Goal: Register for event/course

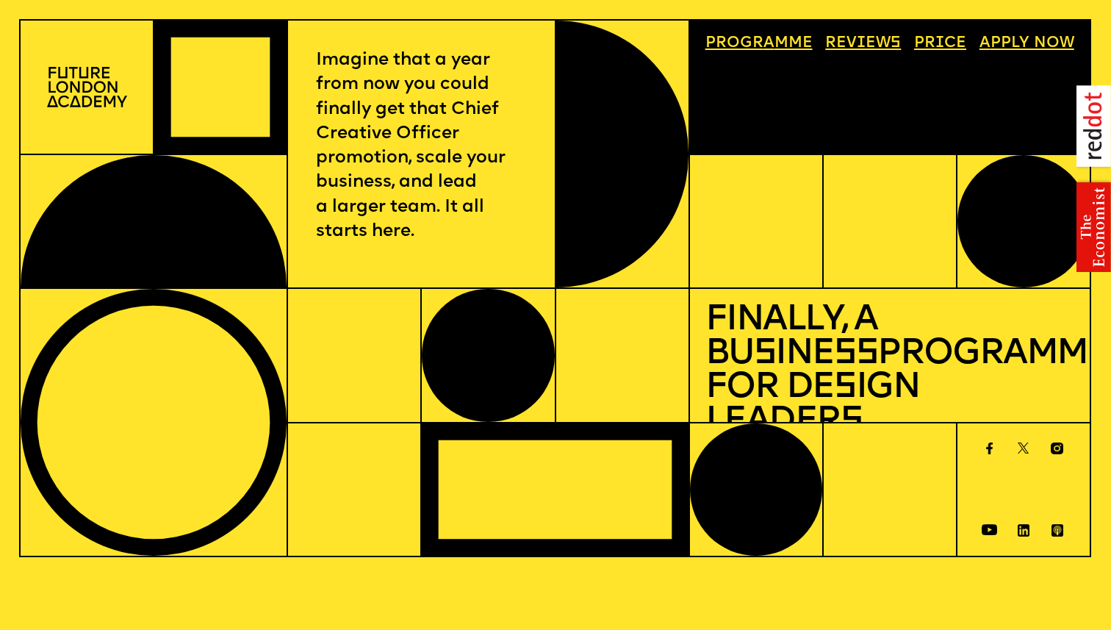
click at [88, 96] on img at bounding box center [87, 87] width 80 height 40
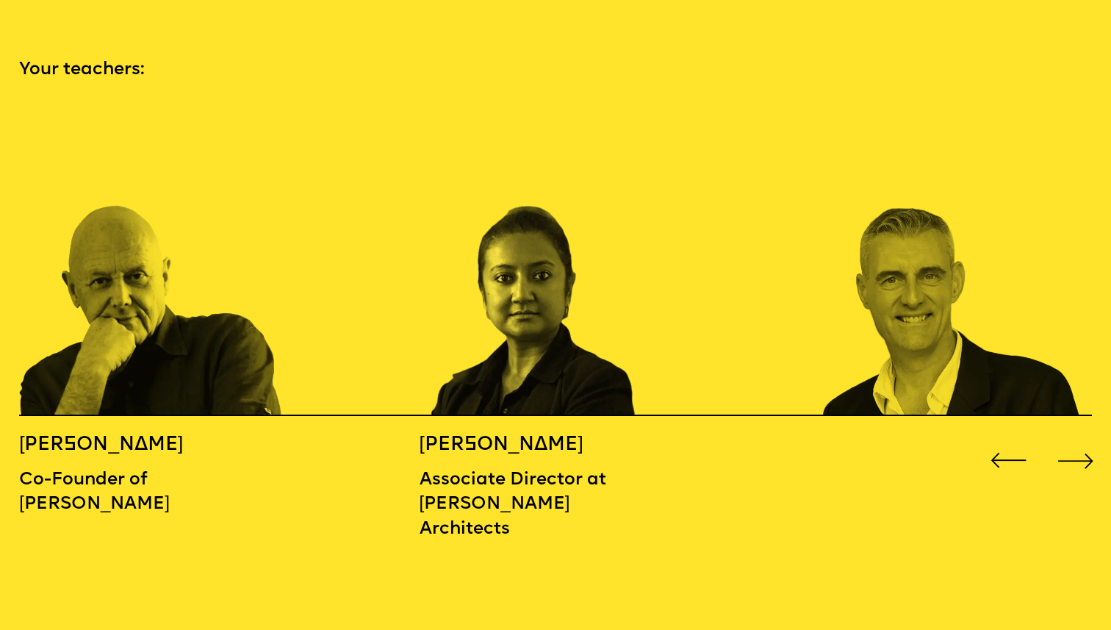
scroll to position [1642, 0]
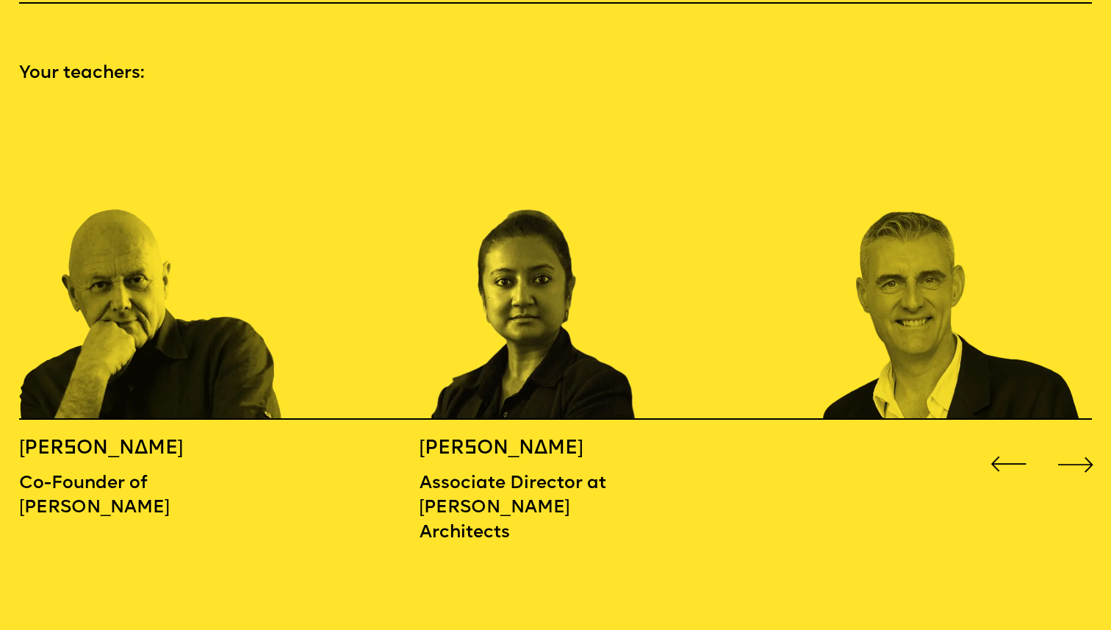
click at [1083, 442] on div "Next slide" at bounding box center [1076, 464] width 44 height 44
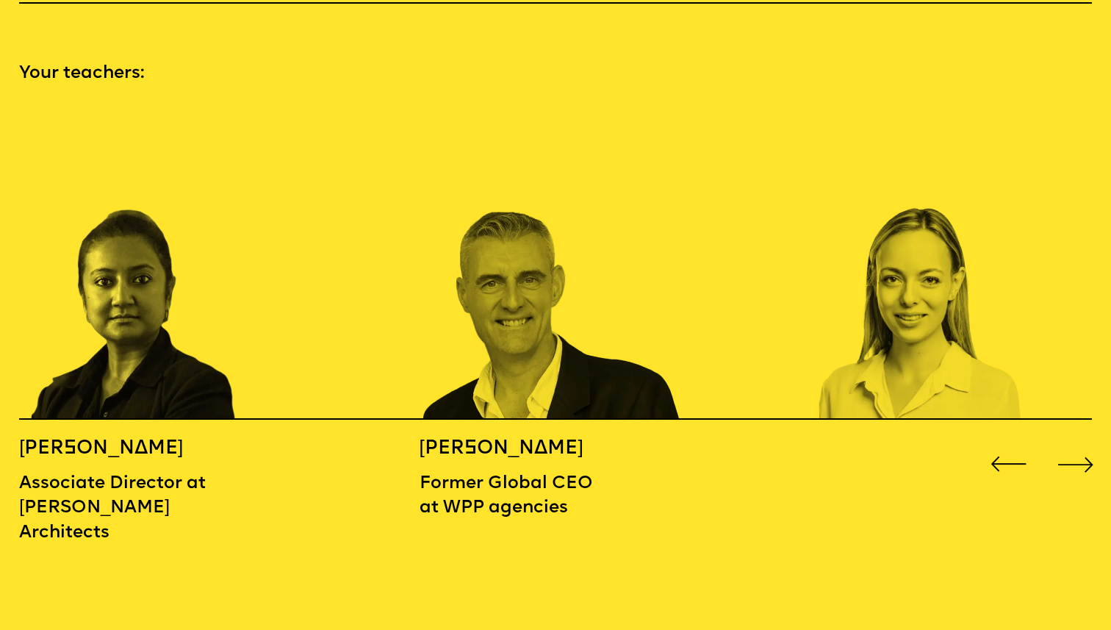
click at [1083, 442] on div "Next slide" at bounding box center [1076, 464] width 44 height 44
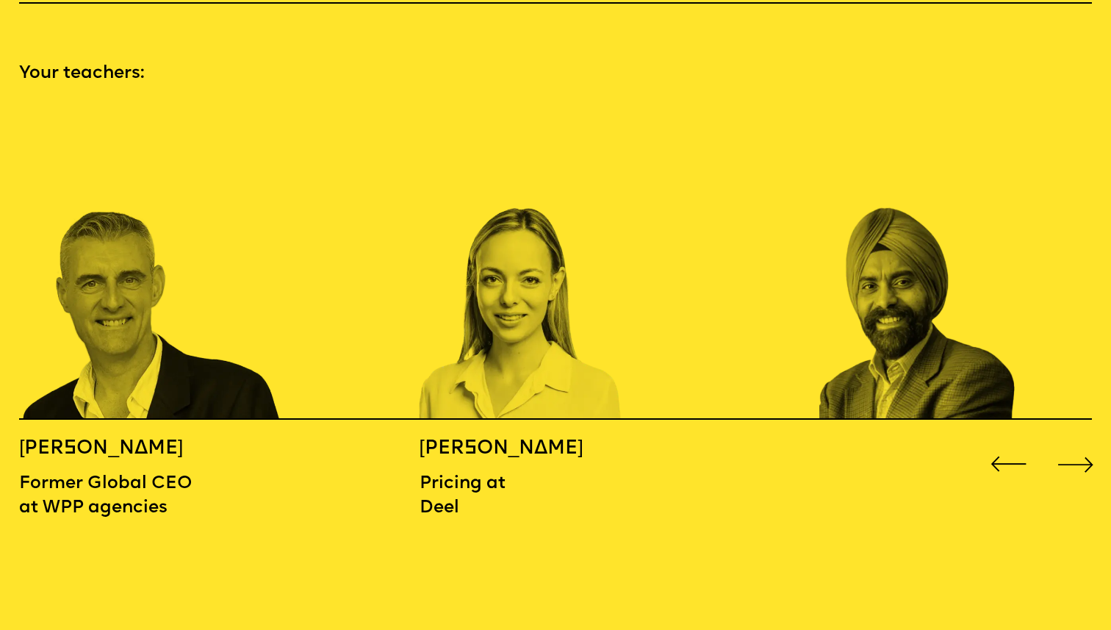
click at [1083, 442] on div "Next slide" at bounding box center [1076, 464] width 44 height 44
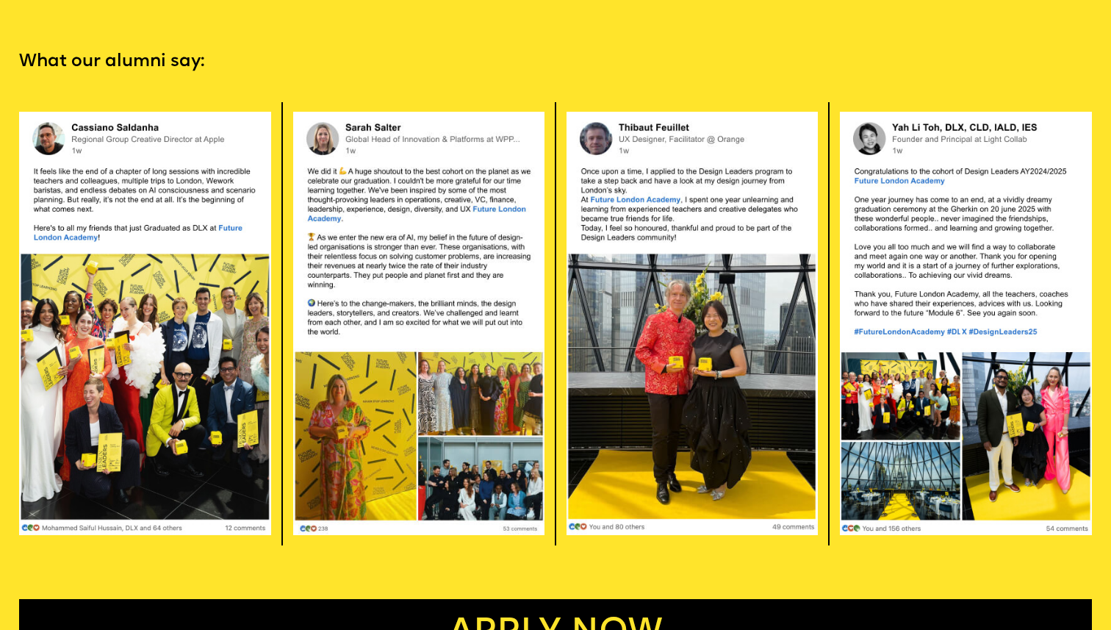
scroll to position [3100, 0]
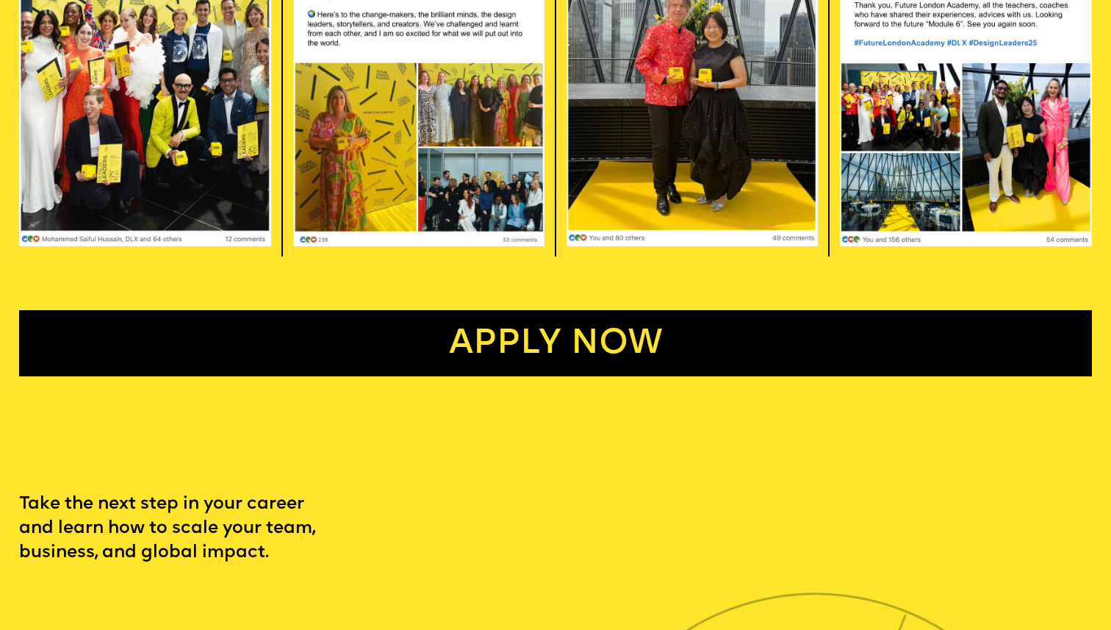
click at [492, 330] on link "Apply now" at bounding box center [555, 343] width 1073 height 66
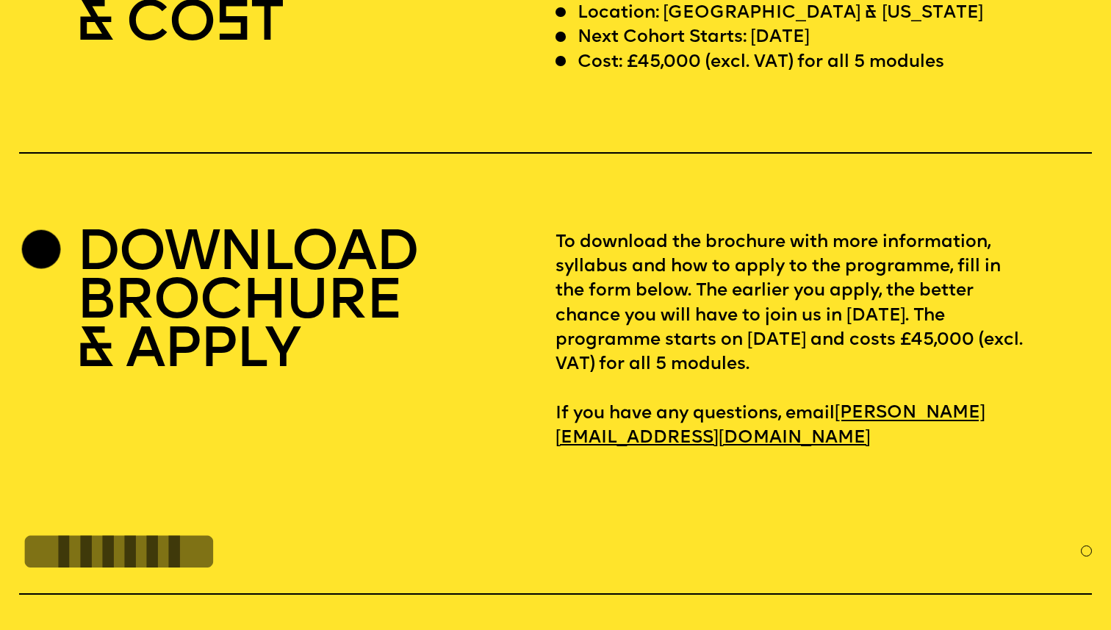
scroll to position [4628, 0]
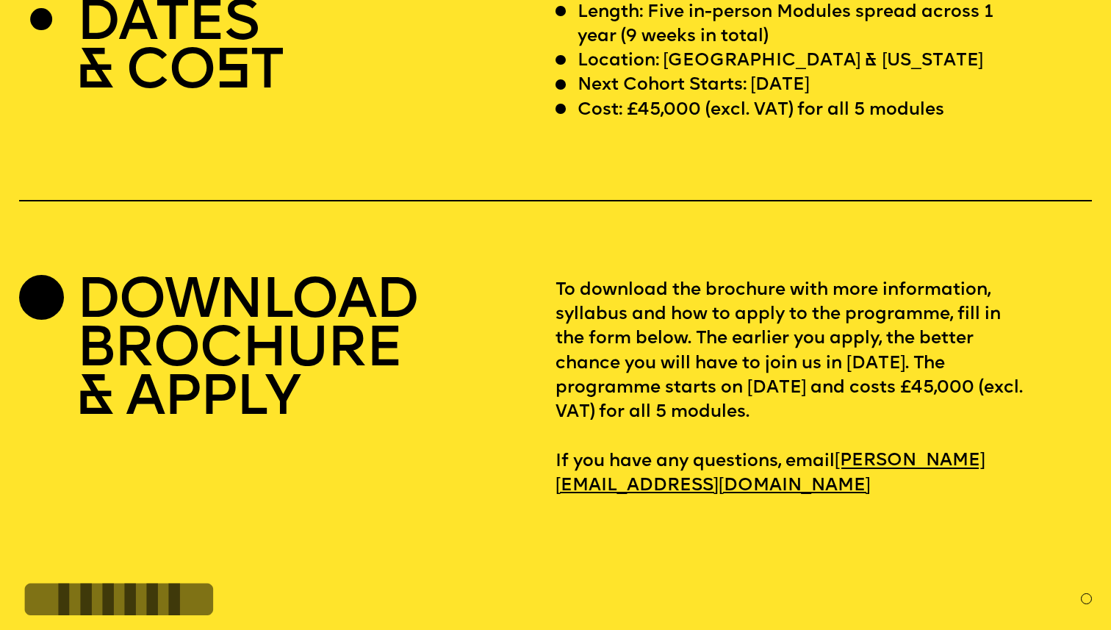
click at [246, 320] on h2 "DOWNLOAD BROCHURE & APPLY" at bounding box center [247, 352] width 342 height 146
click at [49, 275] on div at bounding box center [41, 297] width 44 height 44
click at [201, 352] on h2 "DOWNLOAD BROCHURE & APPLY" at bounding box center [247, 352] width 342 height 146
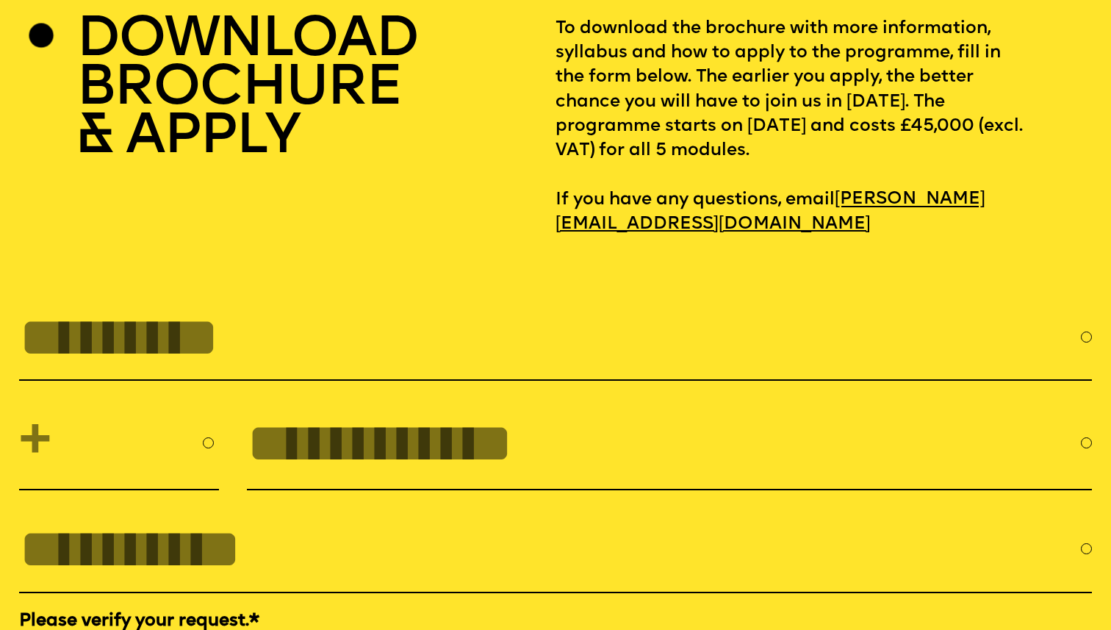
scroll to position [4925, 0]
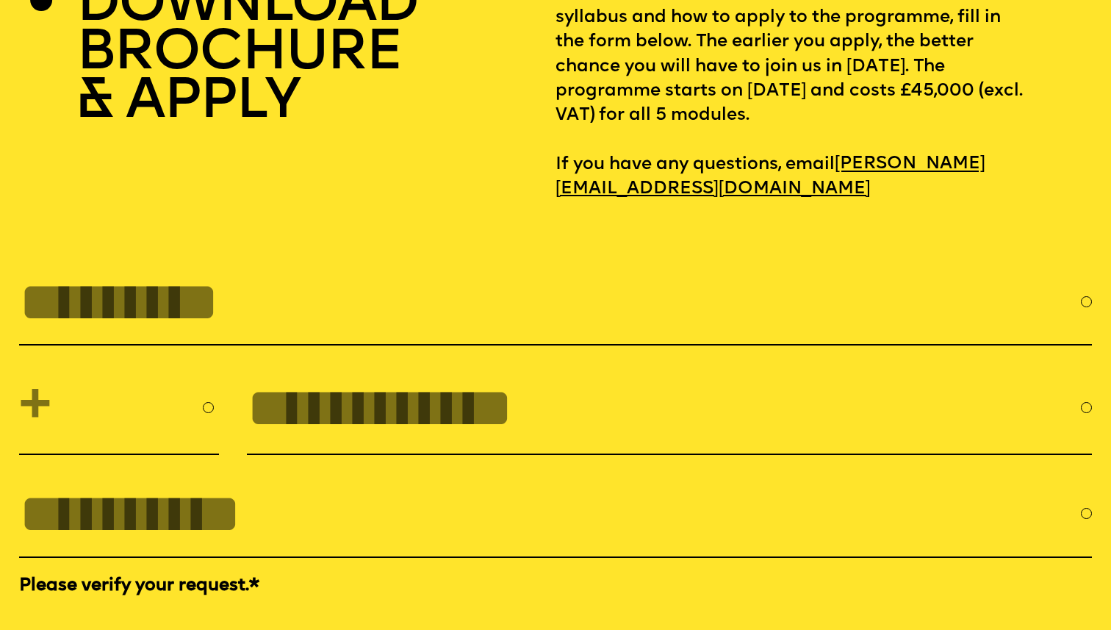
click at [178, 293] on input "FULL NAME" at bounding box center [549, 301] width 1061 height 62
type input "**********"
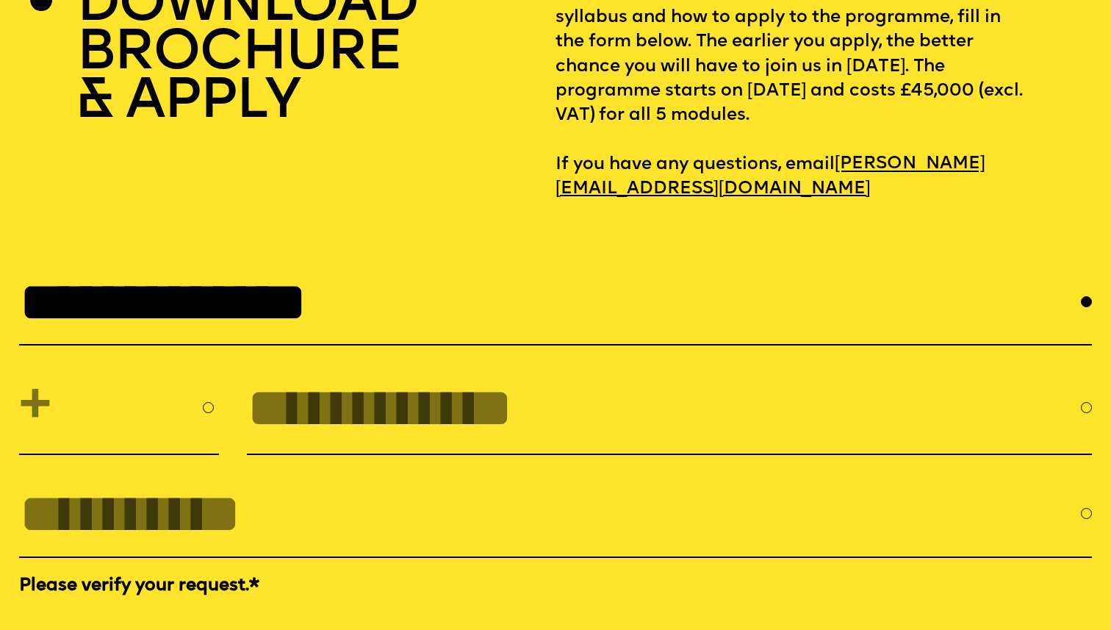
select select "****"
type input "**********"
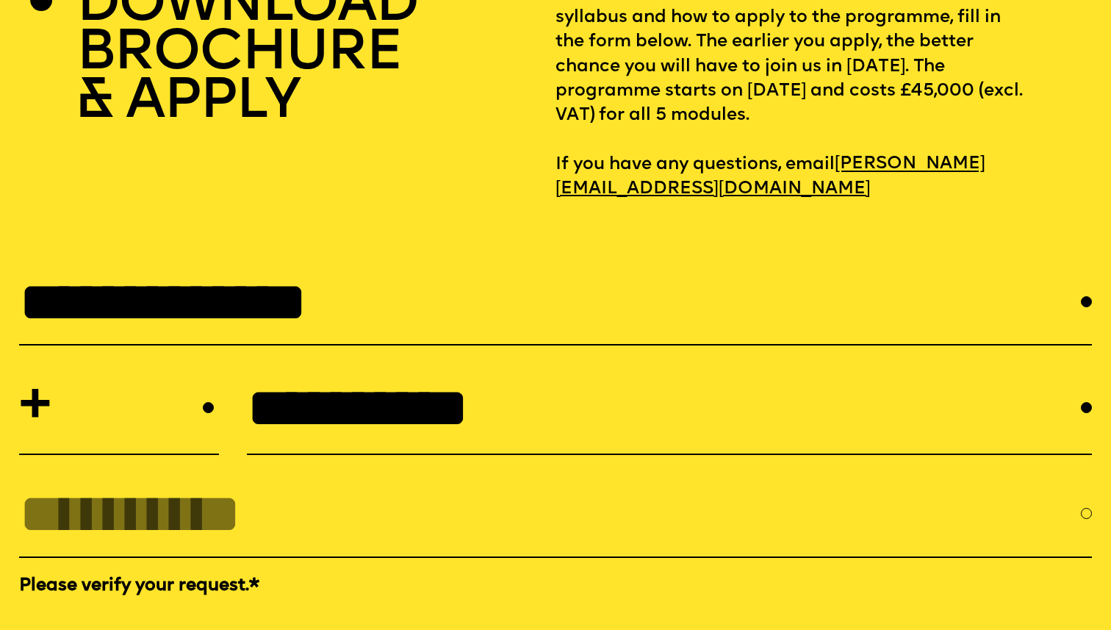
type input "**********"
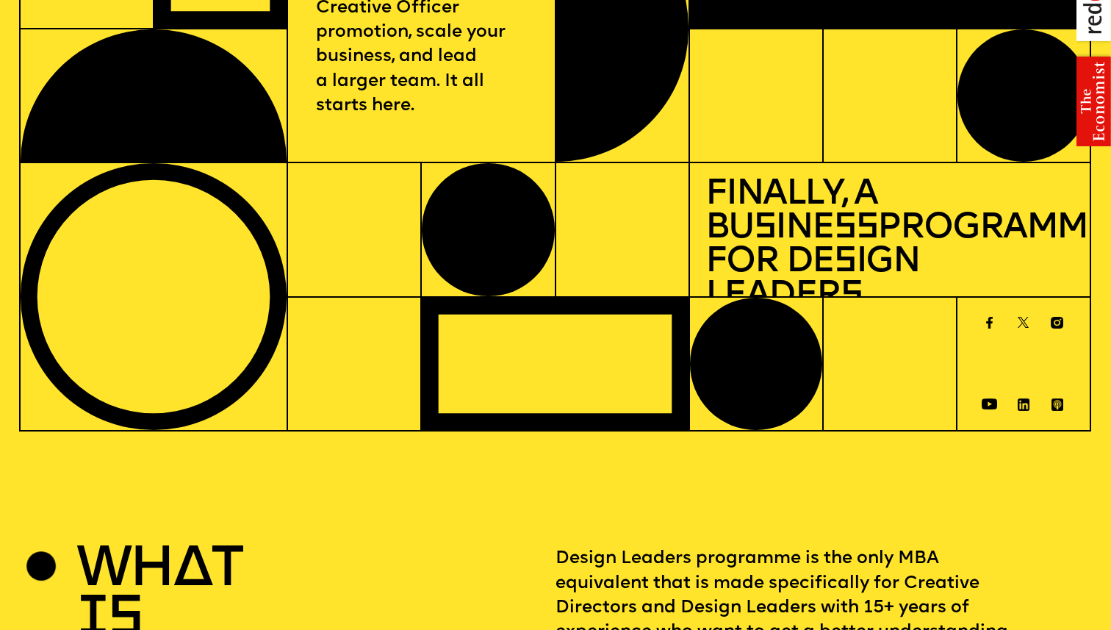
scroll to position [0, 0]
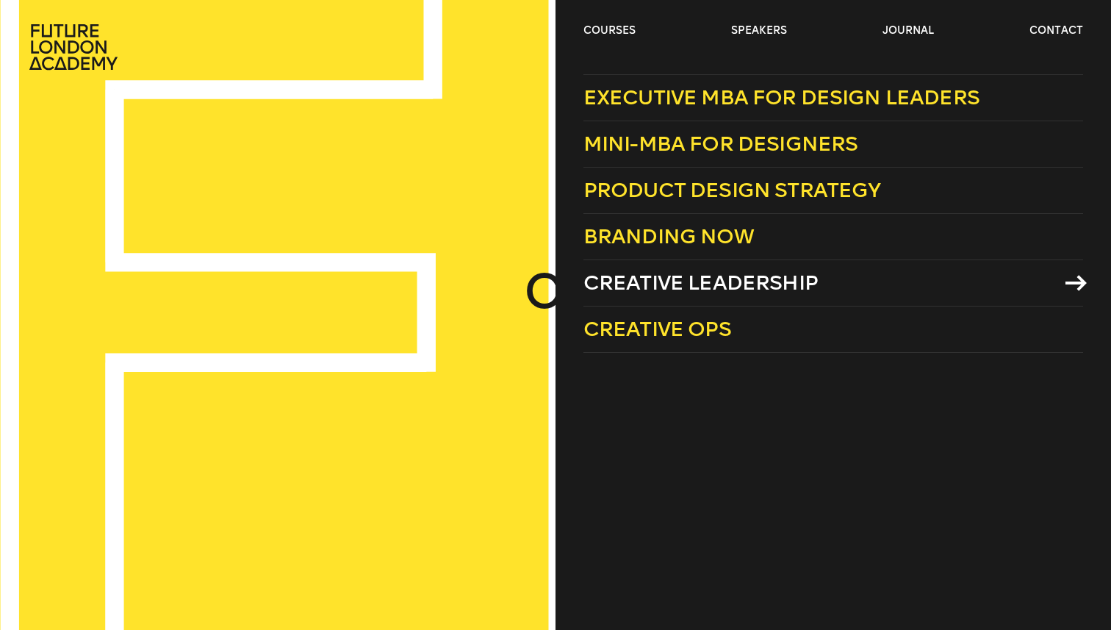
click at [652, 276] on span "Creative Leadership" at bounding box center [701, 282] width 234 height 24
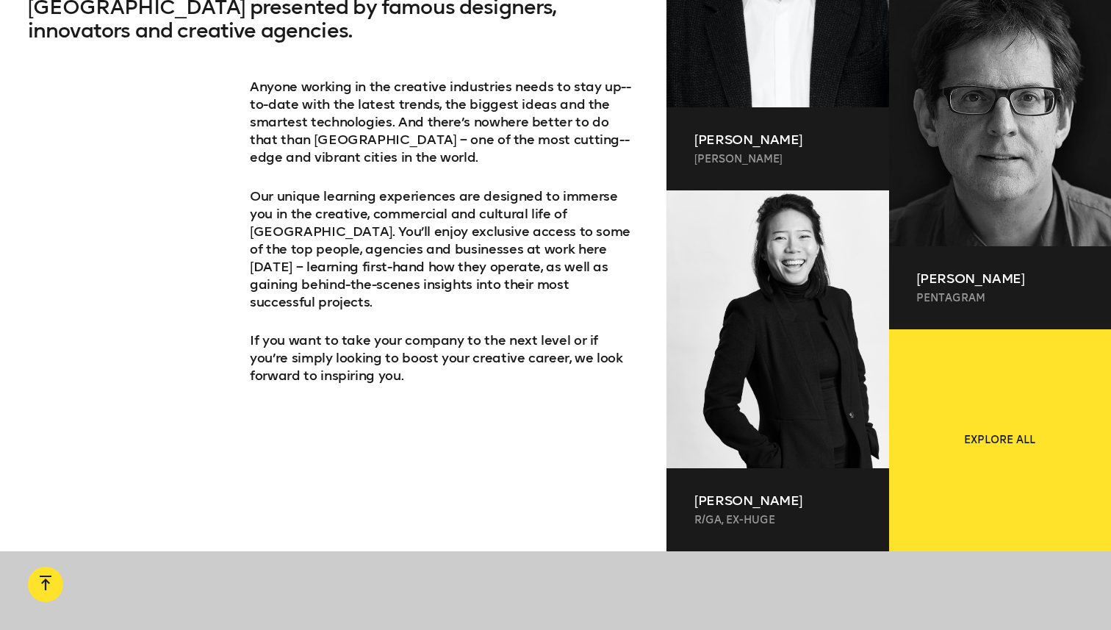
scroll to position [1099, 0]
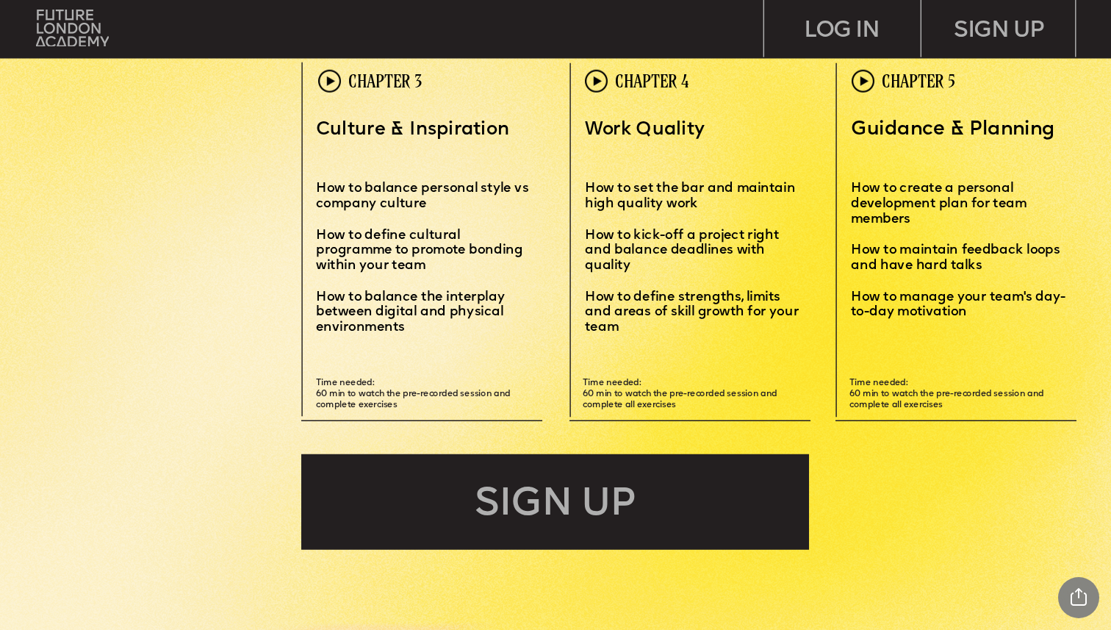
scroll to position [3649, 0]
